Goal: Navigation & Orientation: Find specific page/section

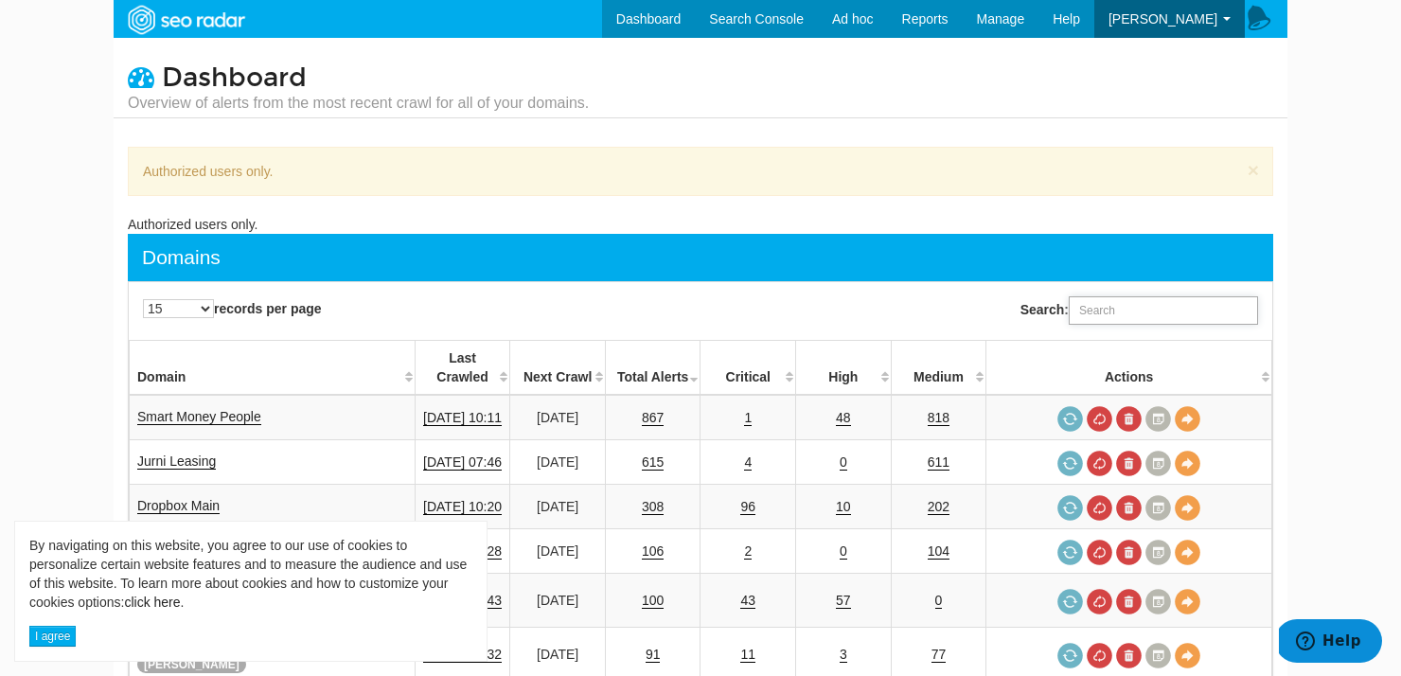
click at [1161, 303] on input "Search:" at bounding box center [1163, 310] width 189 height 28
type input "drop"
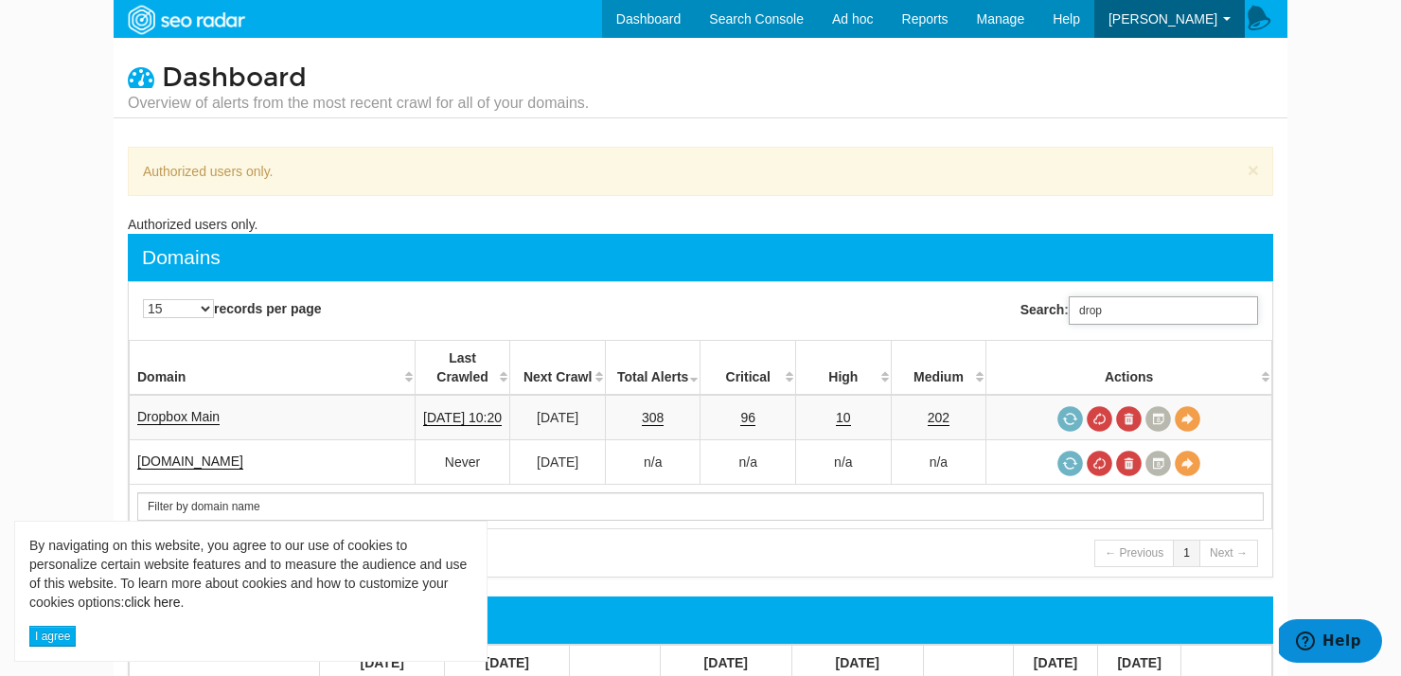
click at [1149, 312] on input "drop" at bounding box center [1163, 310] width 189 height 28
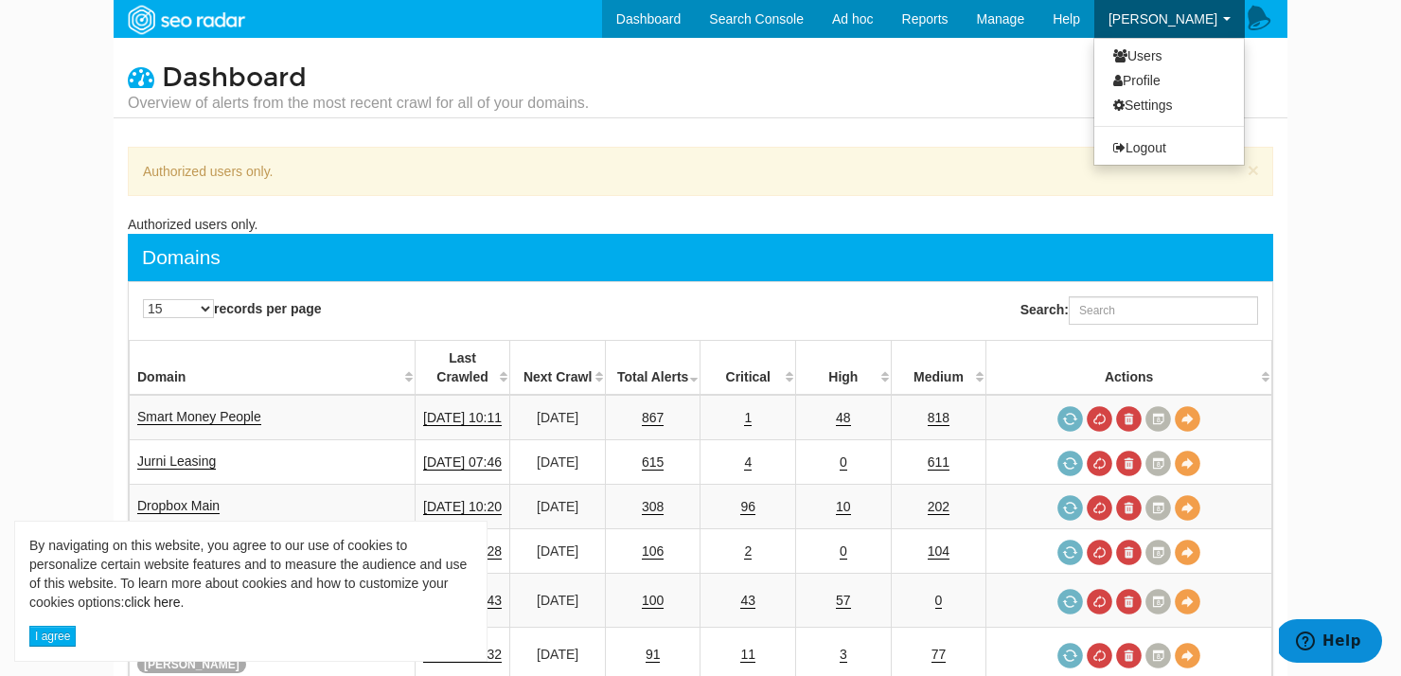
click at [1196, 11] on span "[PERSON_NAME]" at bounding box center [1163, 18] width 109 height 15
click at [670, 20] on link "Dashboard" at bounding box center [649, 19] width 94 height 38
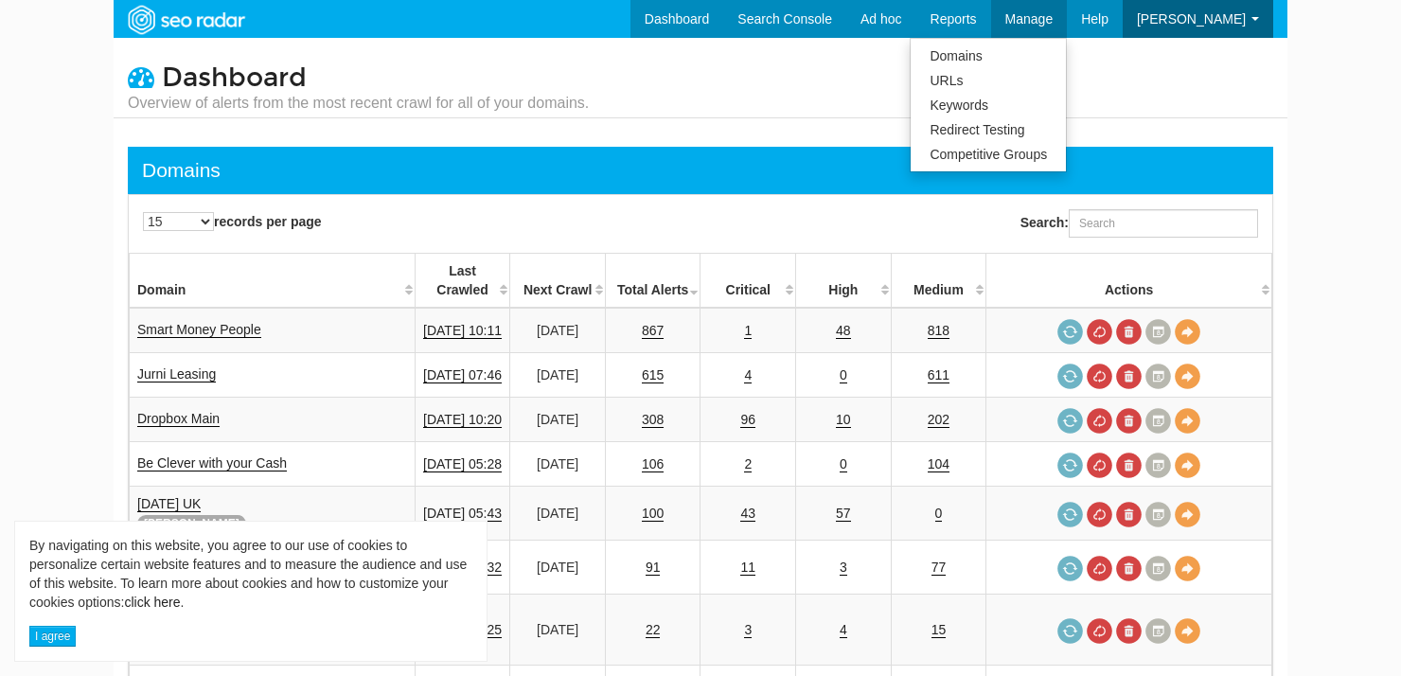
scroll to position [76, 0]
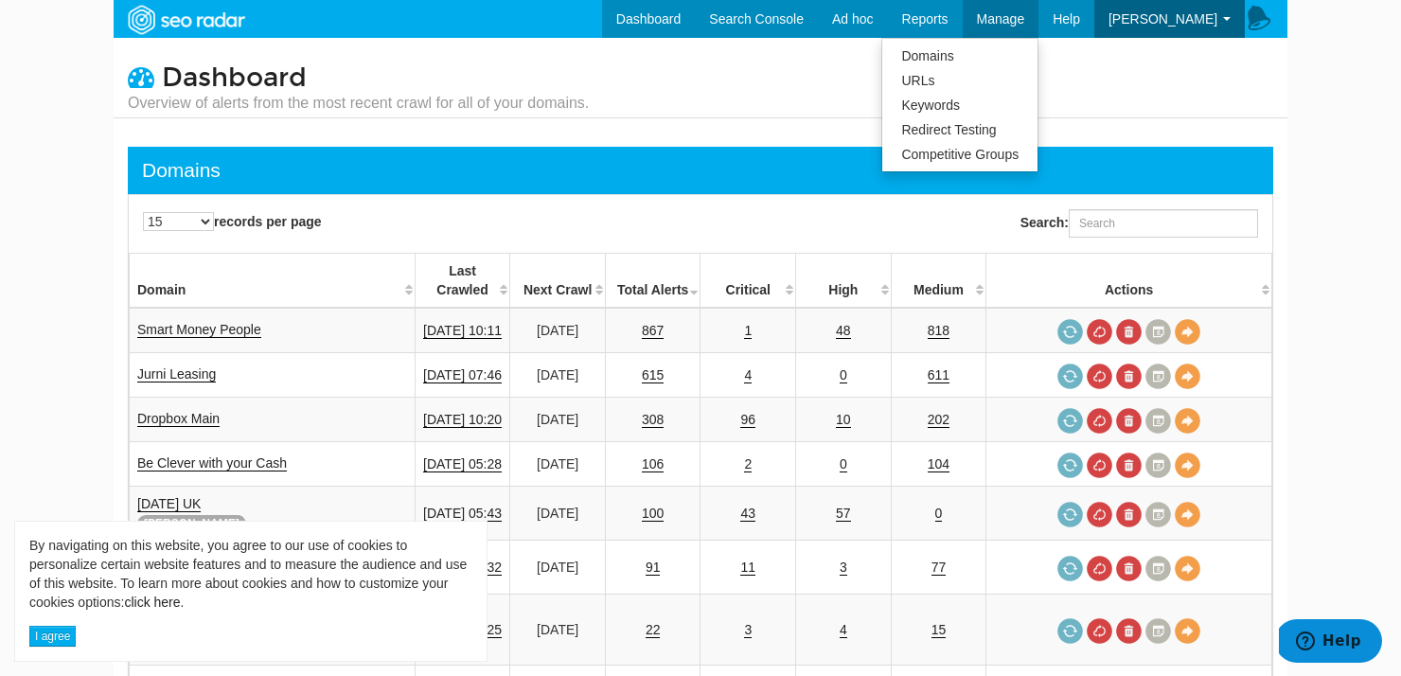
click at [1001, 19] on span "Manage" at bounding box center [1001, 18] width 48 height 15
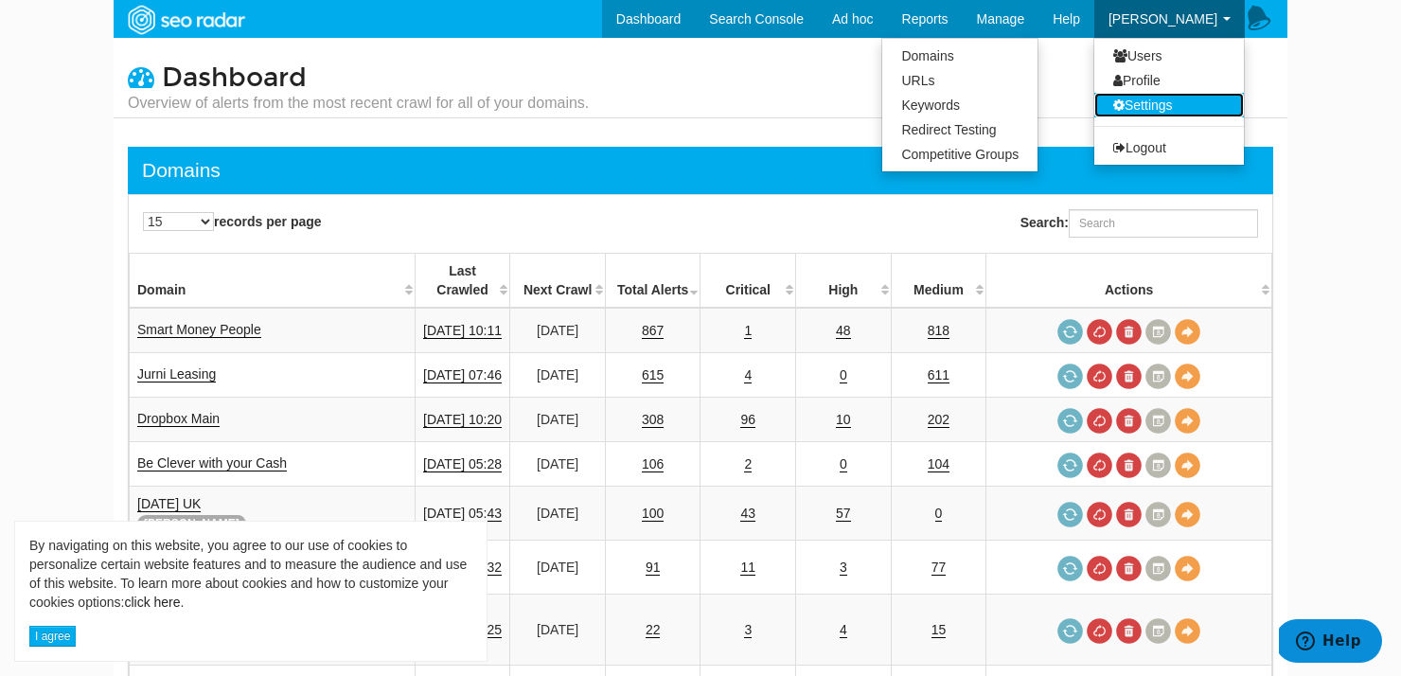
click at [1156, 106] on link "Settings" at bounding box center [1170, 105] width 150 height 25
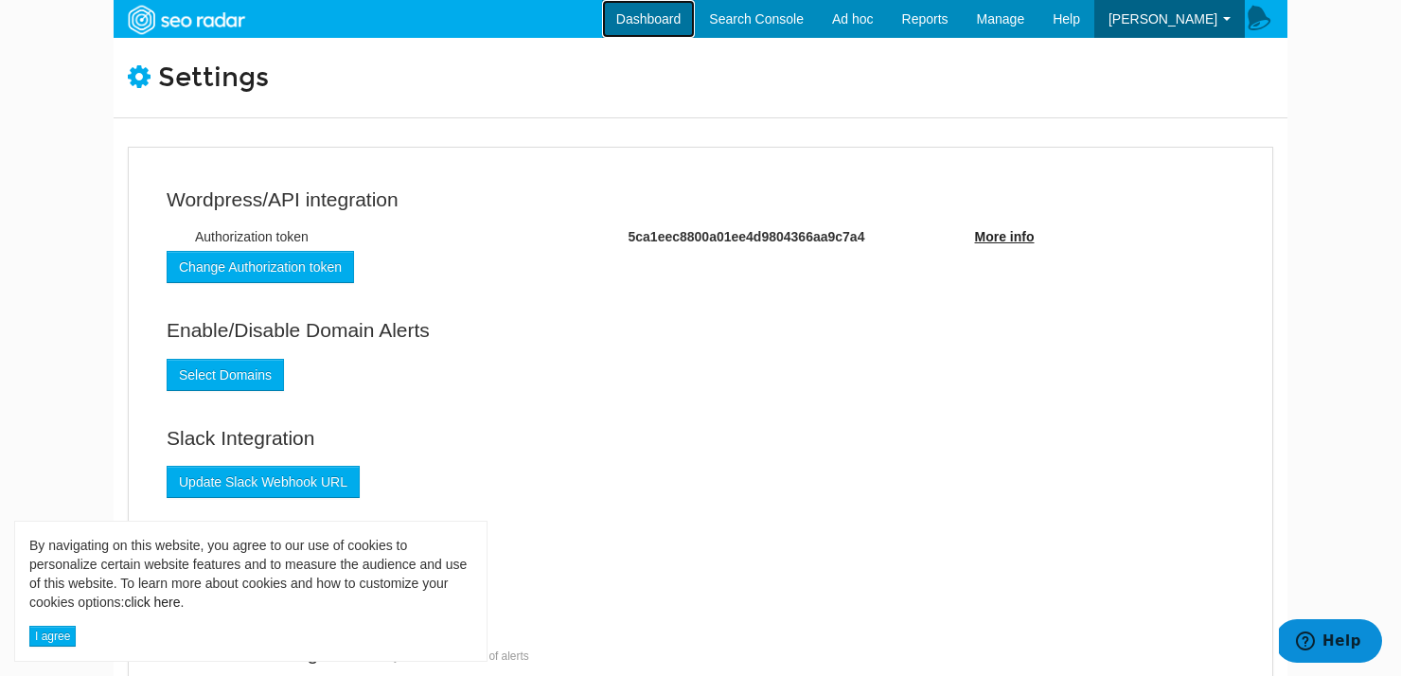
click at [667, 13] on link "Dashboard" at bounding box center [649, 19] width 94 height 38
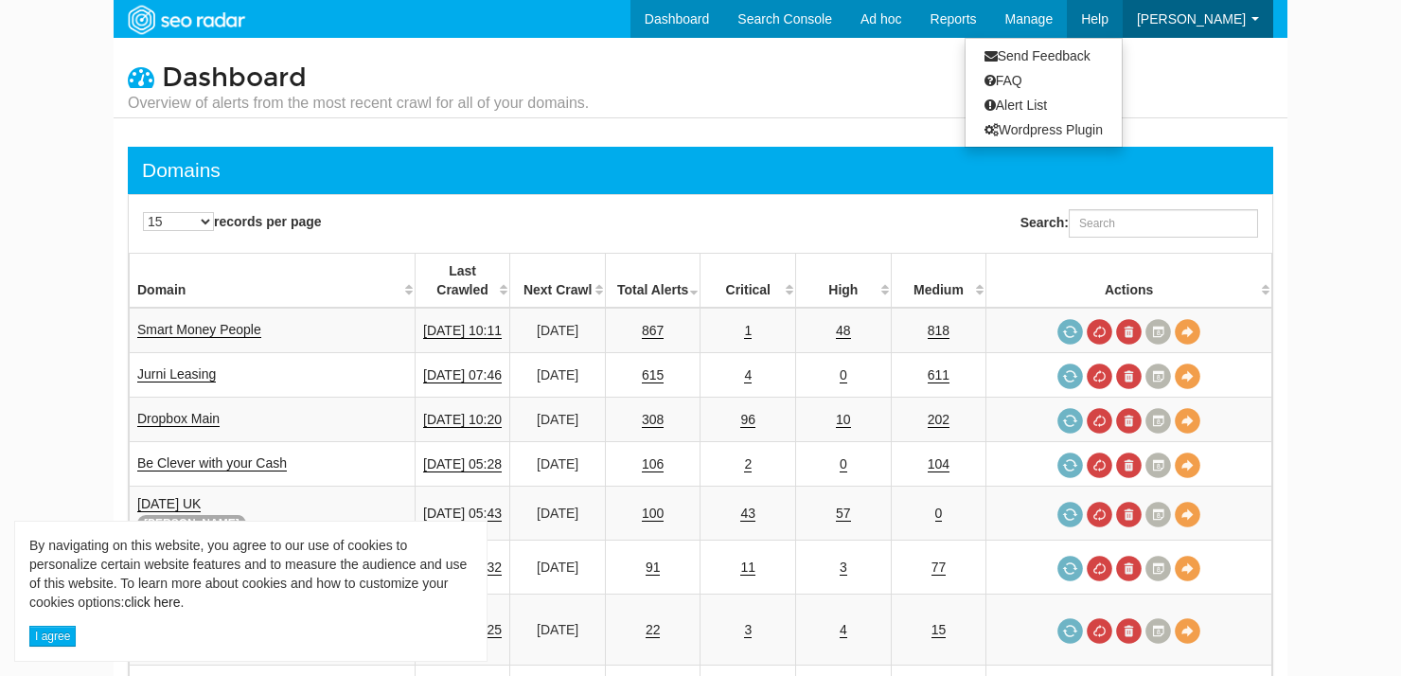
scroll to position [76, 0]
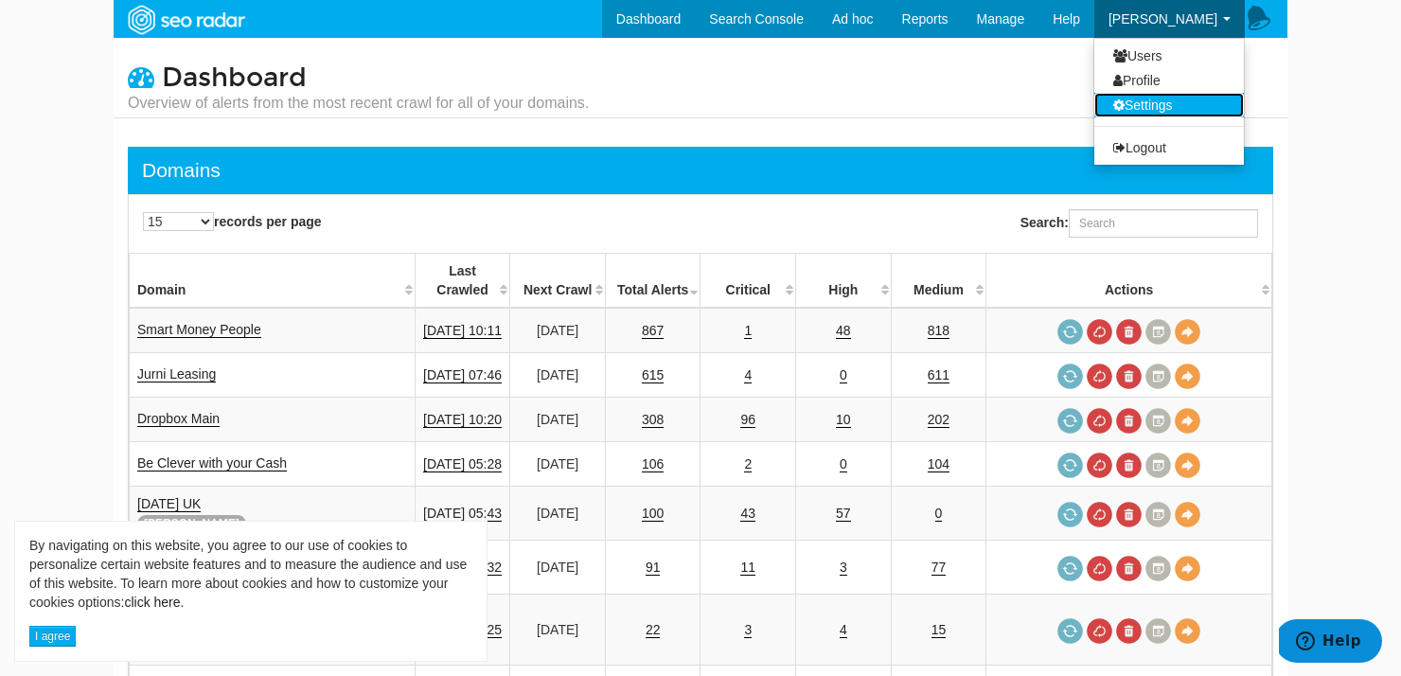
click at [1169, 98] on link "Settings" at bounding box center [1170, 105] width 150 height 25
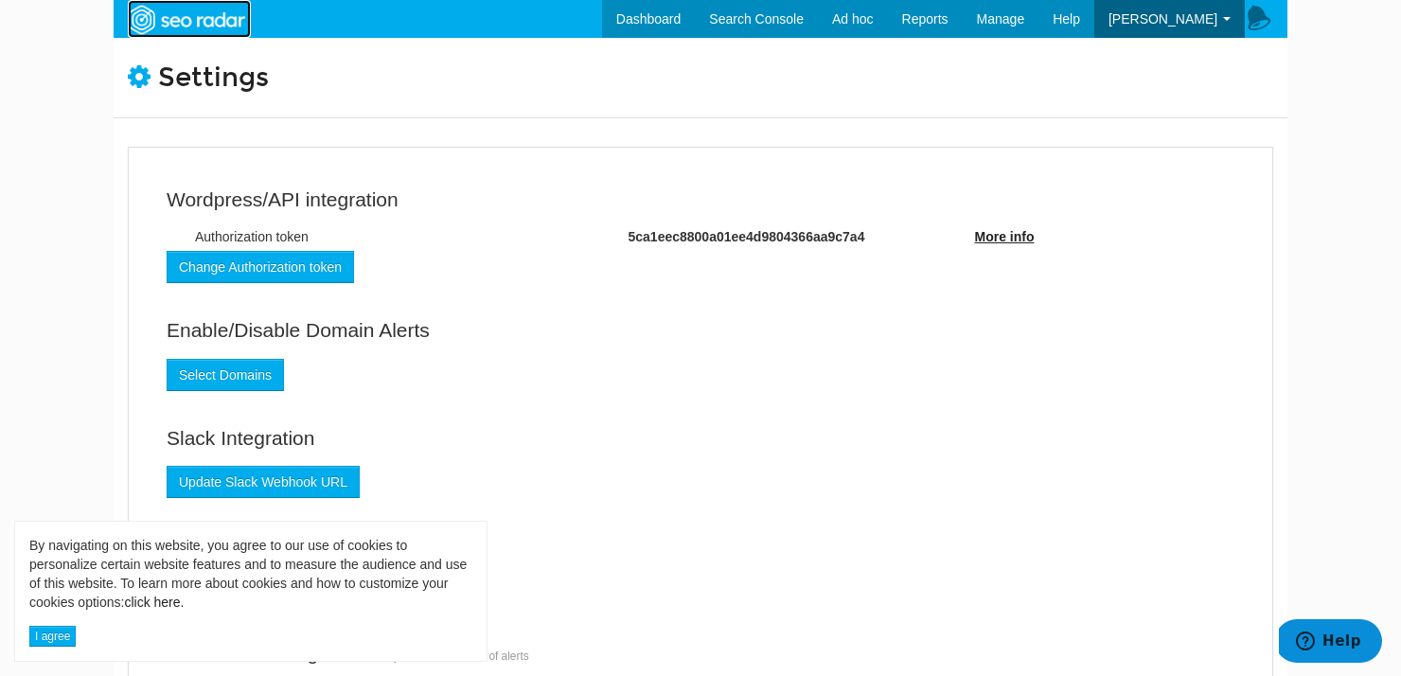
click at [190, 37] on link at bounding box center [189, 19] width 123 height 38
click at [187, 23] on img at bounding box center [185, 20] width 131 height 34
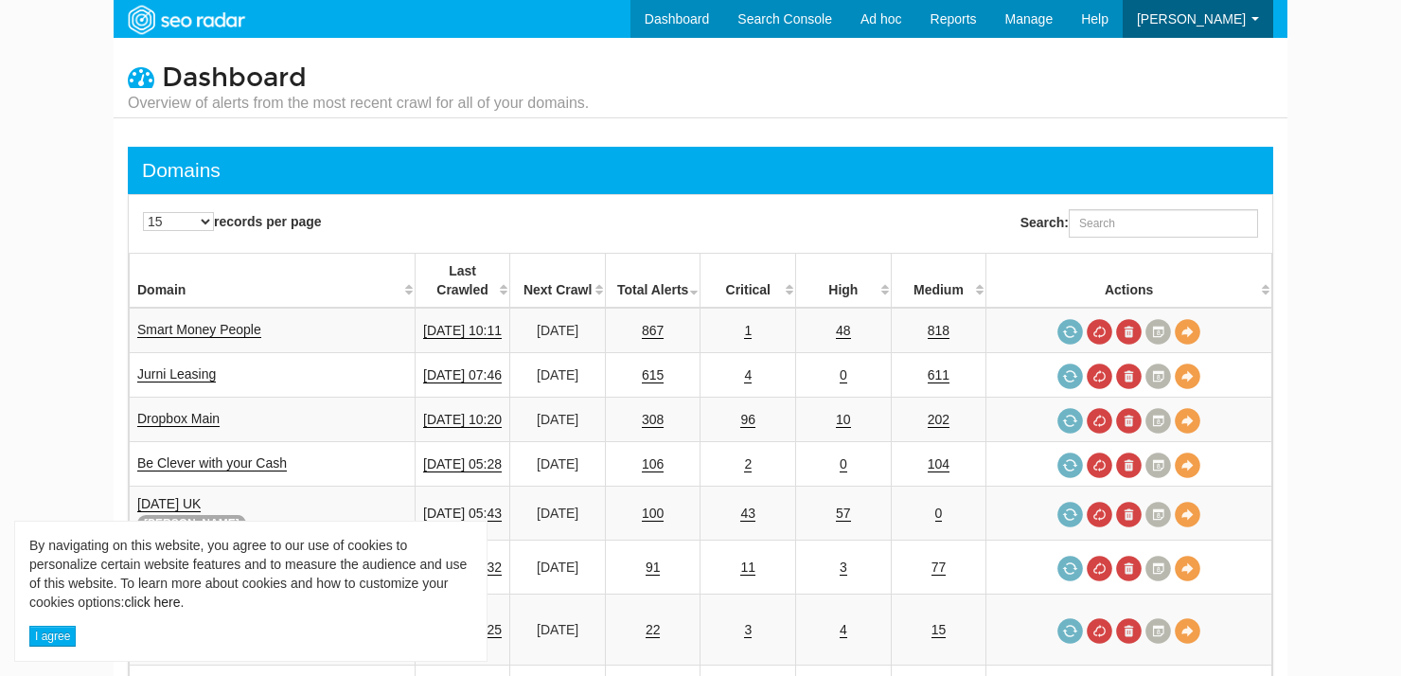
scroll to position [76, 0]
